Goal: Information Seeking & Learning: Find specific page/section

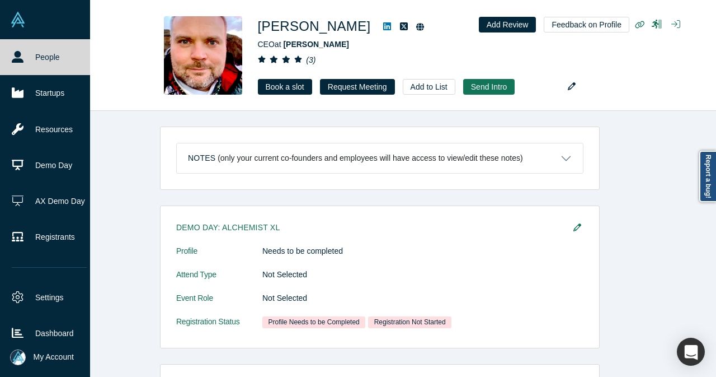
scroll to position [448, 0]
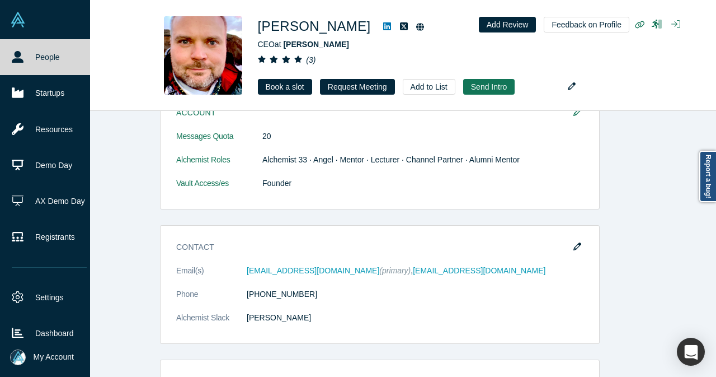
click at [24, 60] on link "People" at bounding box center [49, 57] width 98 height 36
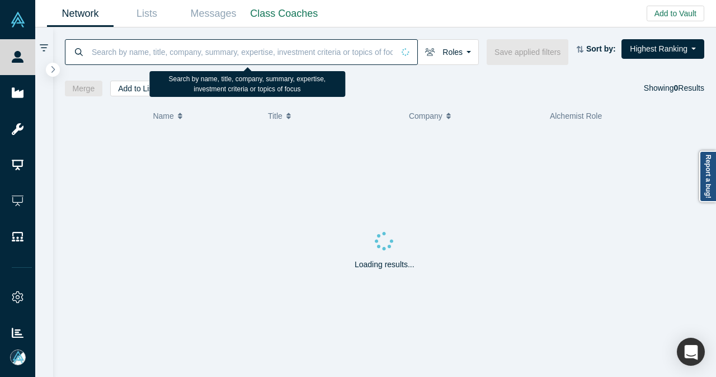
click at [165, 51] on input at bounding box center [242, 52] width 303 height 26
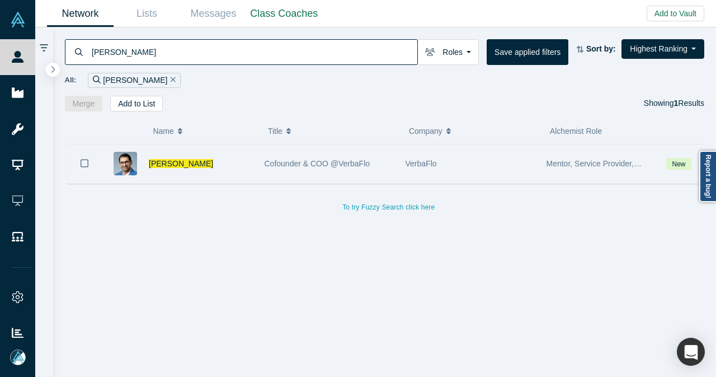
type input "VP Singh"
click at [201, 166] on div "VP Singh" at bounding box center [201, 163] width 104 height 39
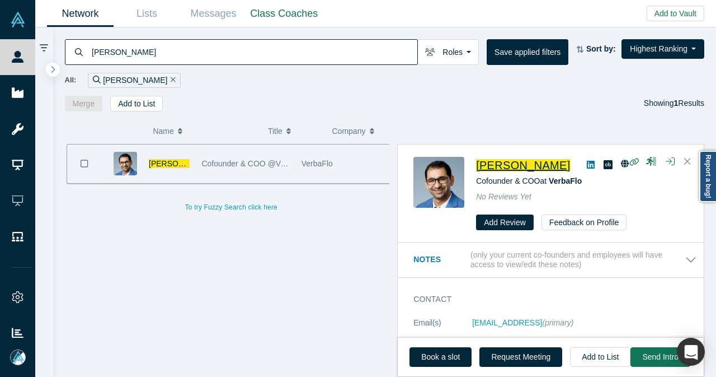
click at [483, 161] on span "VP Singh" at bounding box center [523, 165] width 94 height 12
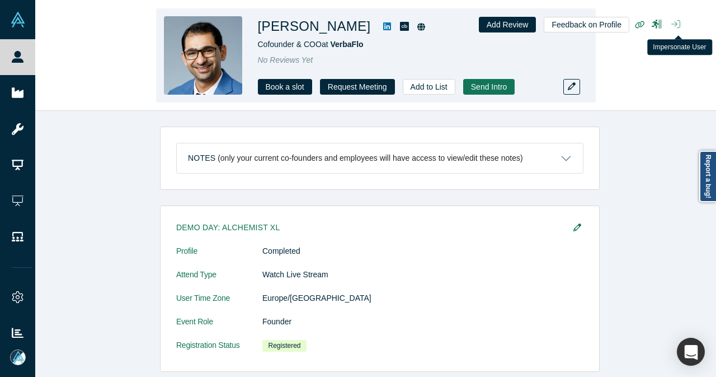
click at [675, 23] on icon "button" at bounding box center [675, 24] width 9 height 9
